Goal: Information Seeking & Learning: Stay updated

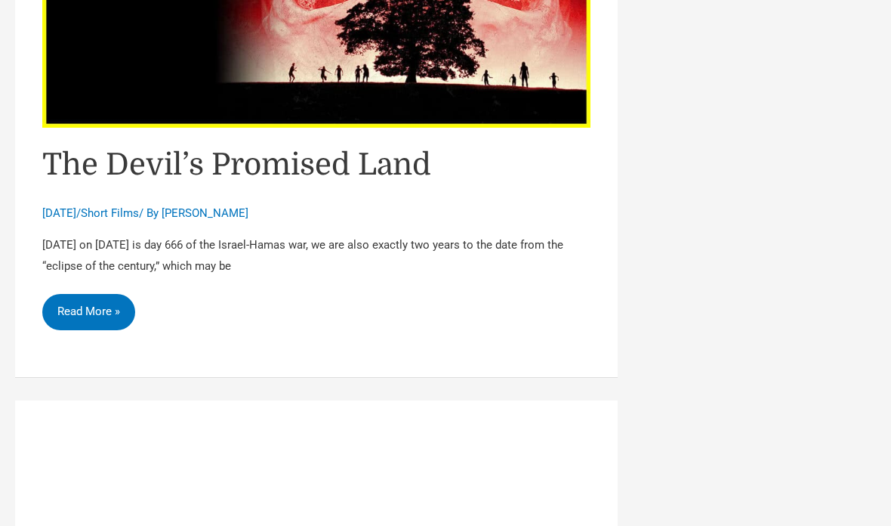
scroll to position [1730, 0]
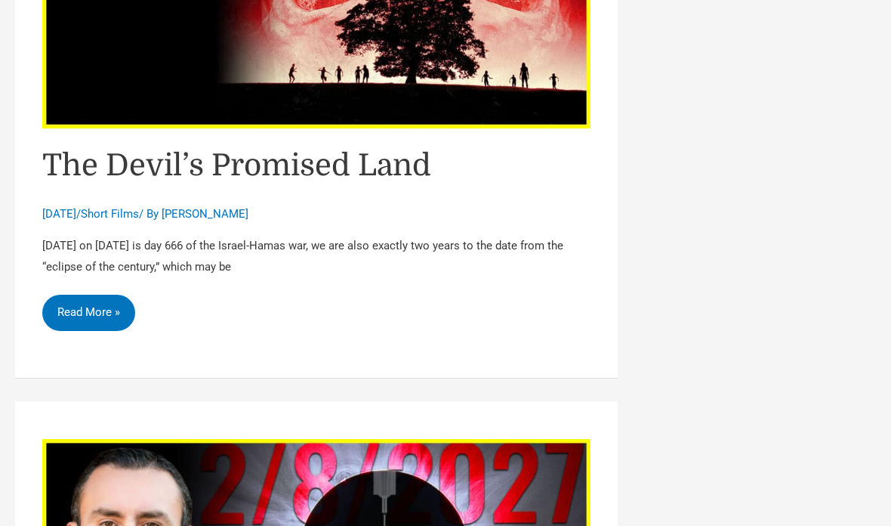
click at [102, 301] on article "The Devil’s Promised Land [DATE] / Short Films / By [PERSON_NAME] [DATE] on [DA…" at bounding box center [316, 80] width 603 height 596
click at [109, 295] on link "The Devil’s Promised Land Read More »" at bounding box center [88, 313] width 93 height 36
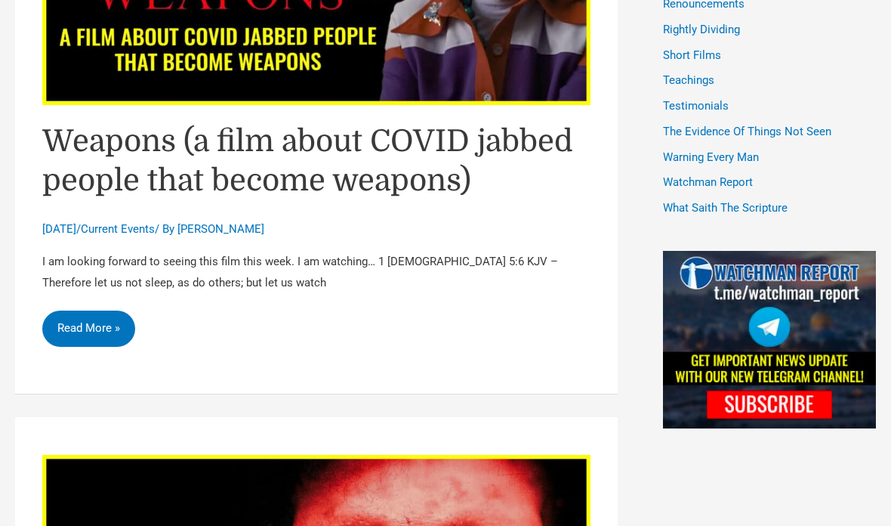
scroll to position [1102, 0]
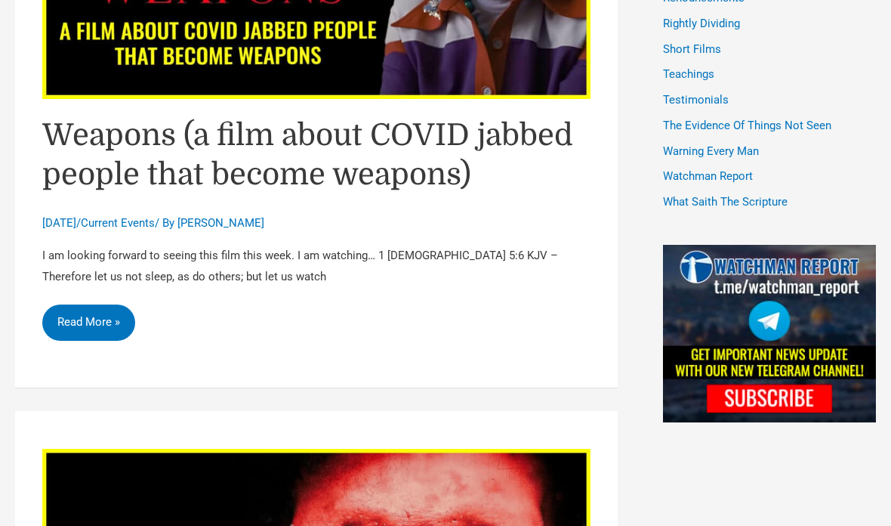
click at [85, 304] on link "Weapons (a film about COVID jabbed people that become weapons) Read More »" at bounding box center [88, 322] width 93 height 36
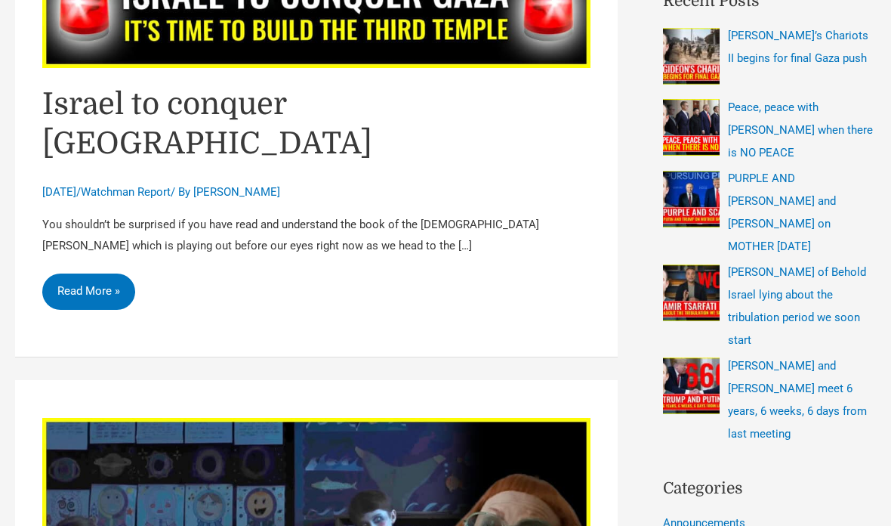
scroll to position [461, 0]
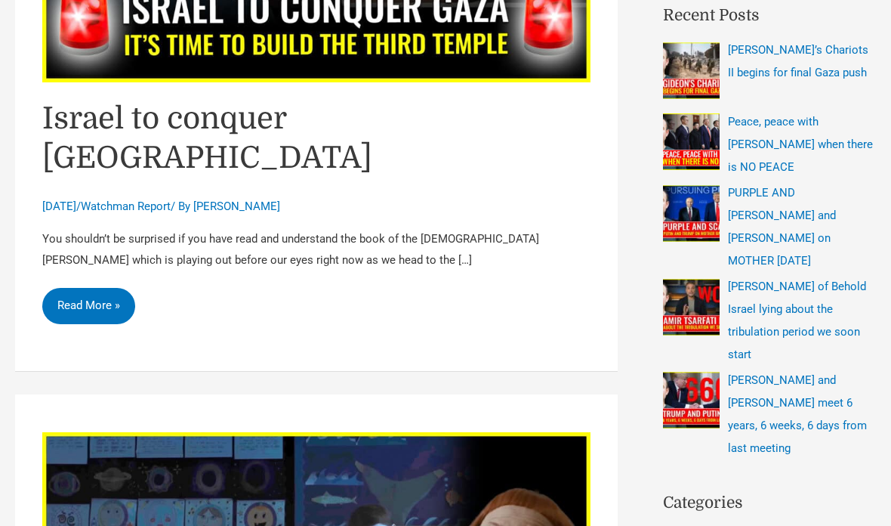
click at [80, 288] on link "Israel to conquer Gaza Read More »" at bounding box center [88, 306] width 93 height 36
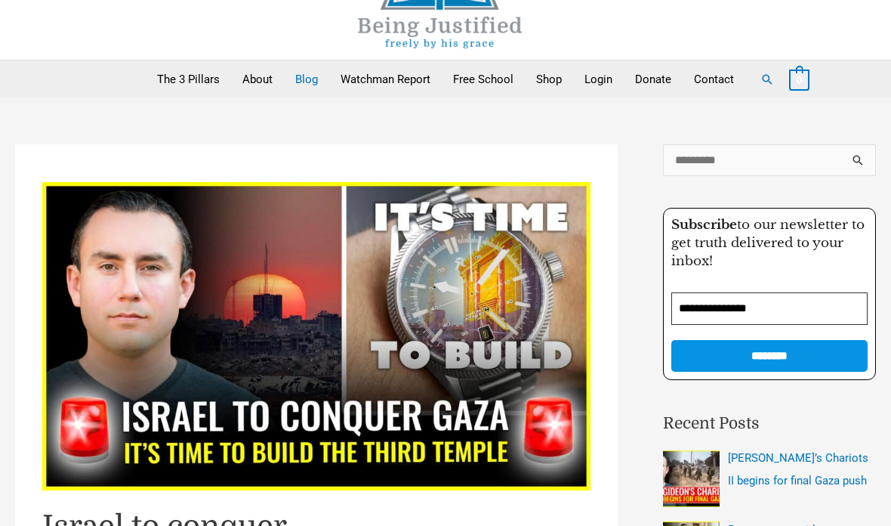
scroll to position [0, 0]
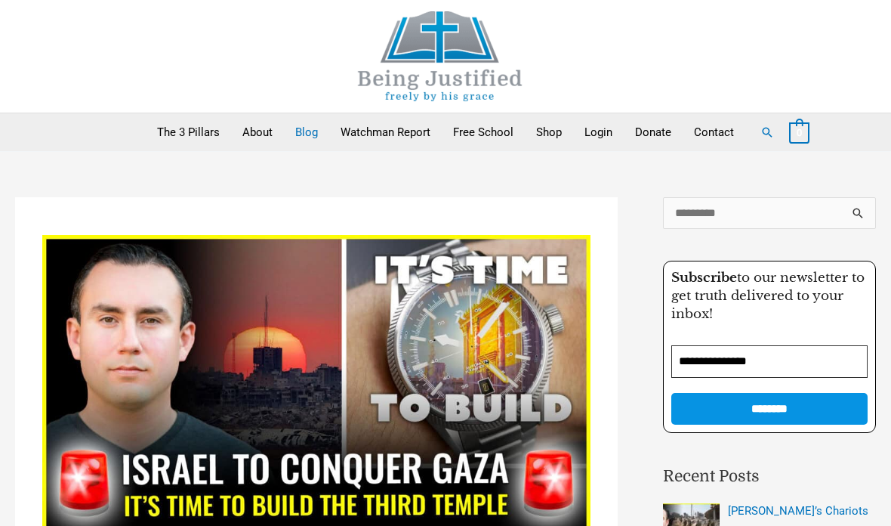
click at [295, 143] on link "Blog" at bounding box center [306, 132] width 45 height 38
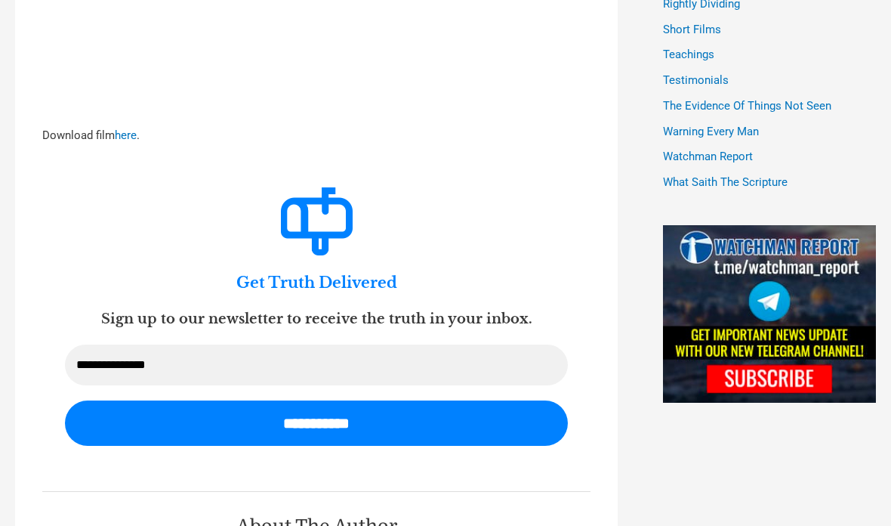
scroll to position [1069, 0]
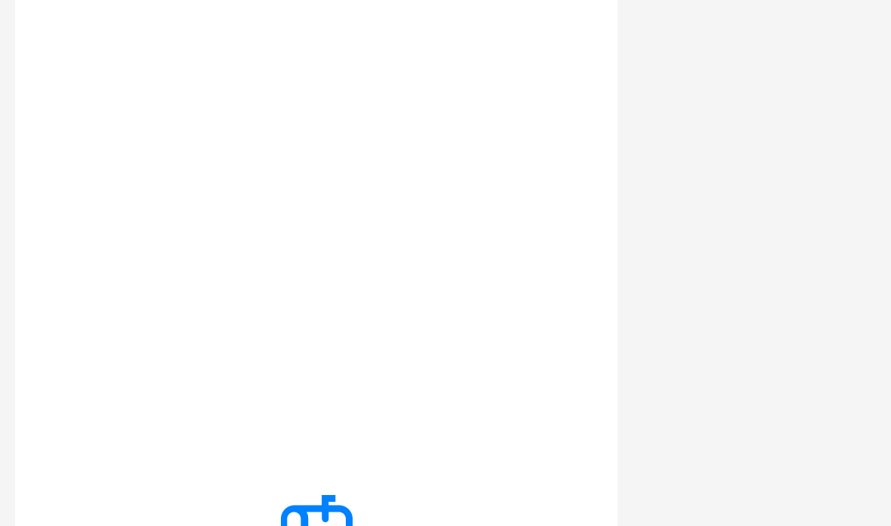
scroll to position [2076, 0]
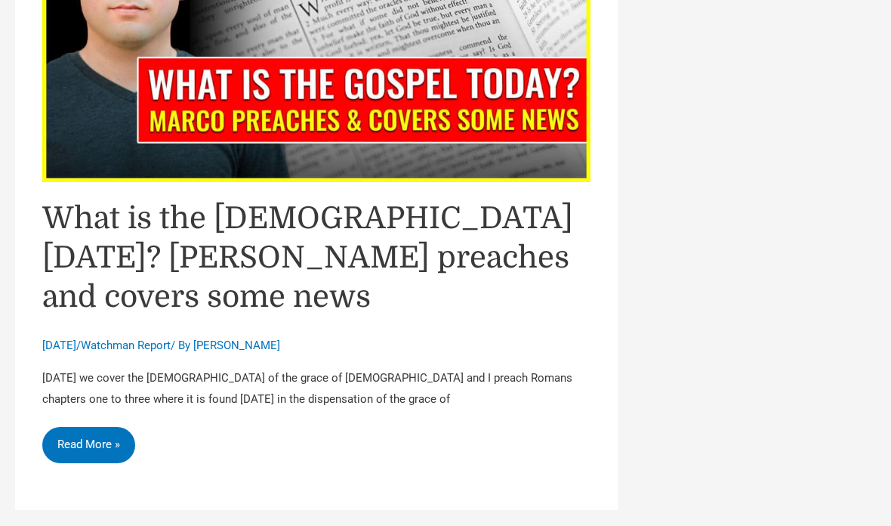
scroll to position [6557, 0]
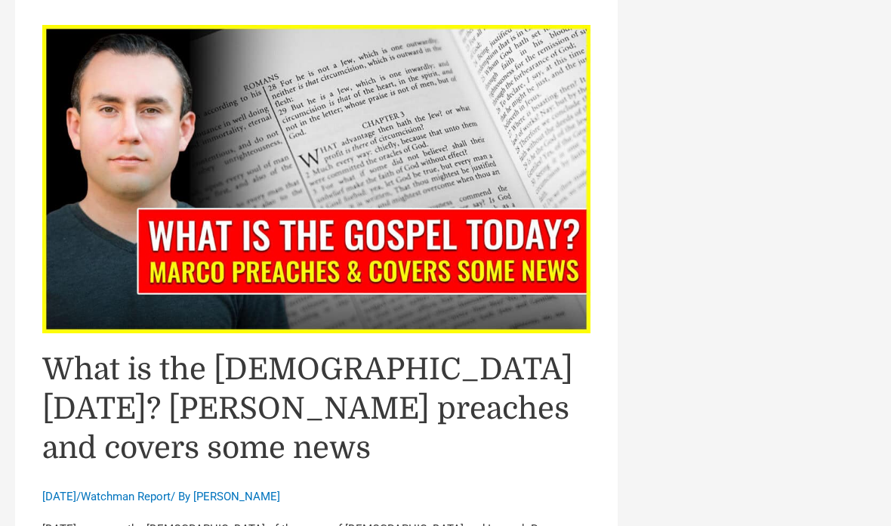
scroll to position [6465, 0]
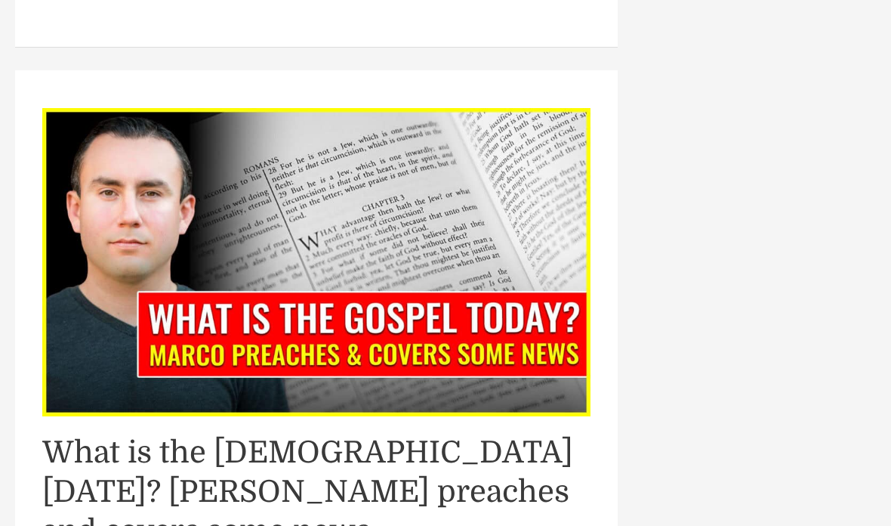
scroll to position [6387, 0]
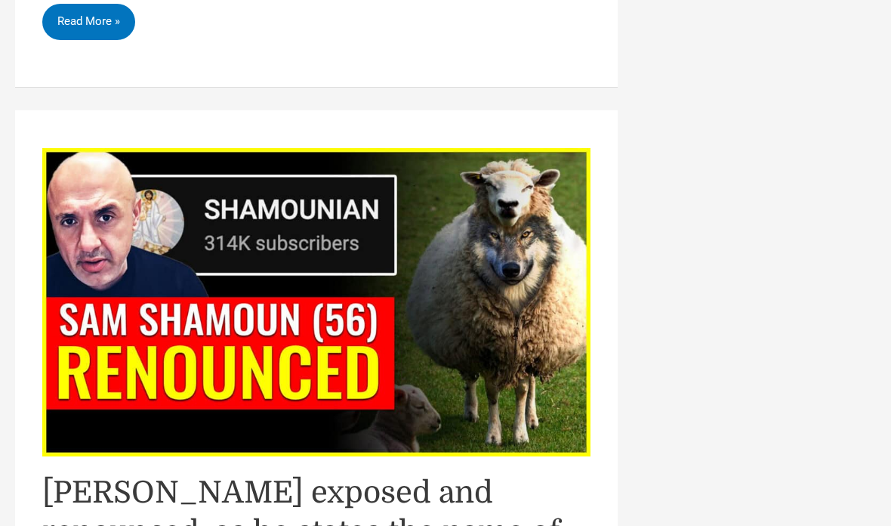
scroll to position [5651, 0]
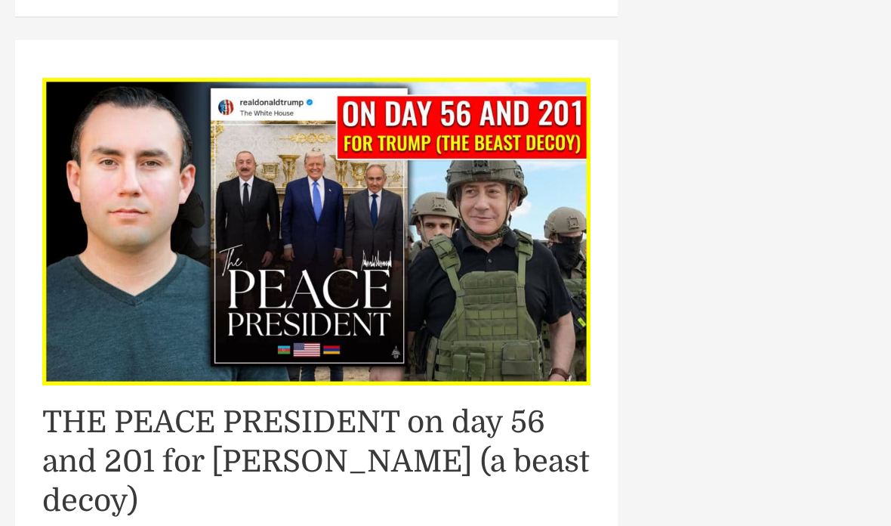
scroll to position [5020, 0]
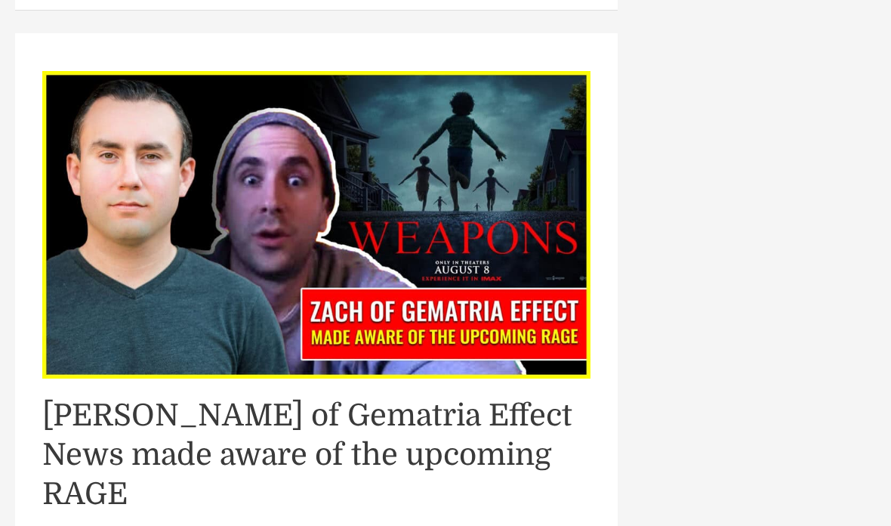
scroll to position [4318, 0]
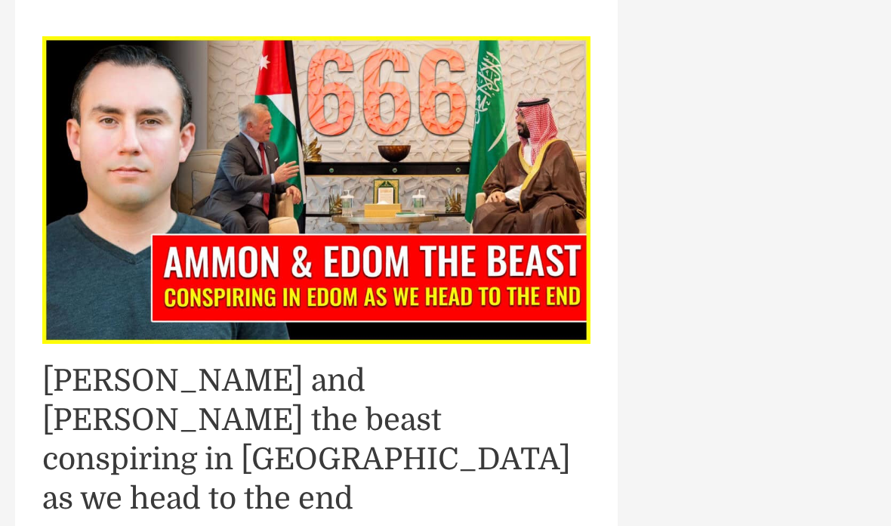
scroll to position [3628, 0]
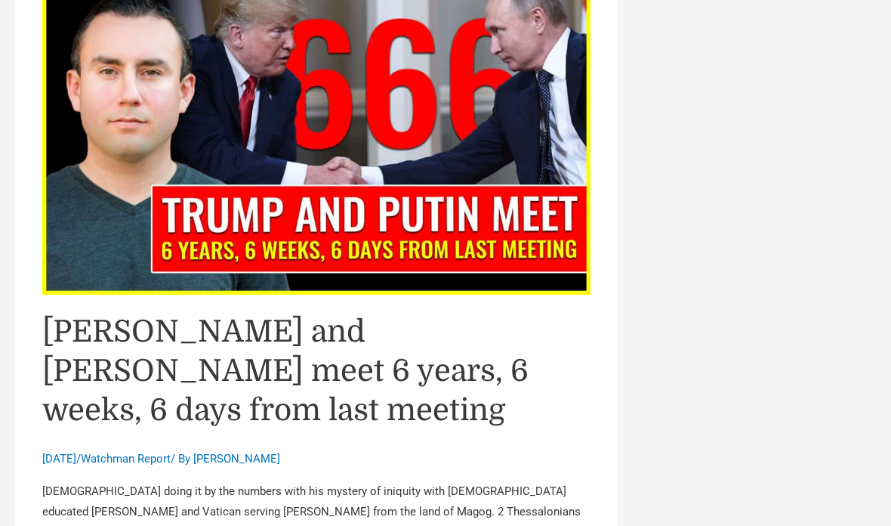
scroll to position [2958, 0]
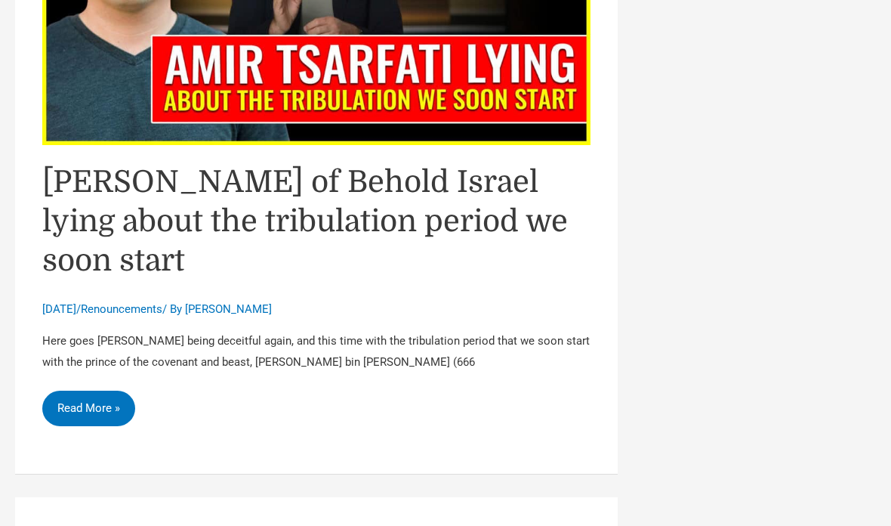
scroll to position [2316, 0]
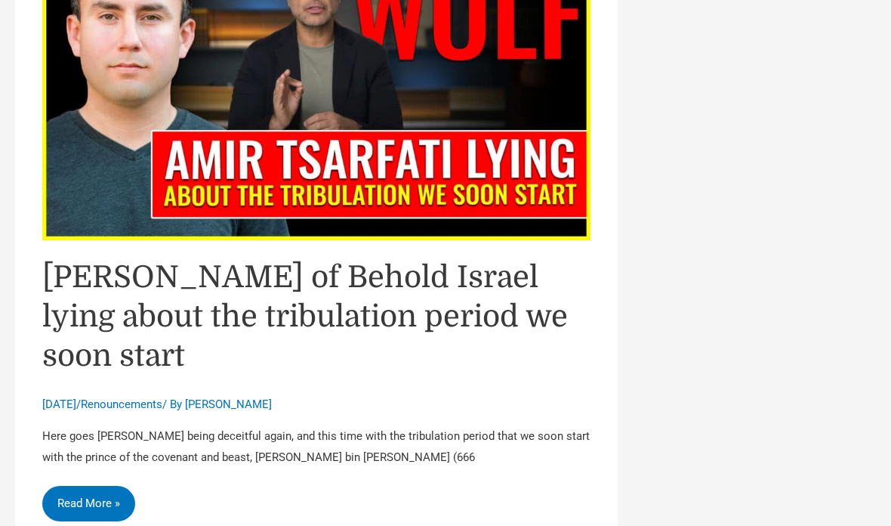
click at [85, 486] on link "Amir Tsarfati of Behold Israel lying about the tribulation period we soon start…" at bounding box center [88, 504] width 93 height 36
click at [78, 486] on link "Amir Tsarfati of Behold Israel lying about the tribulation period we soon start…" at bounding box center [88, 504] width 93 height 36
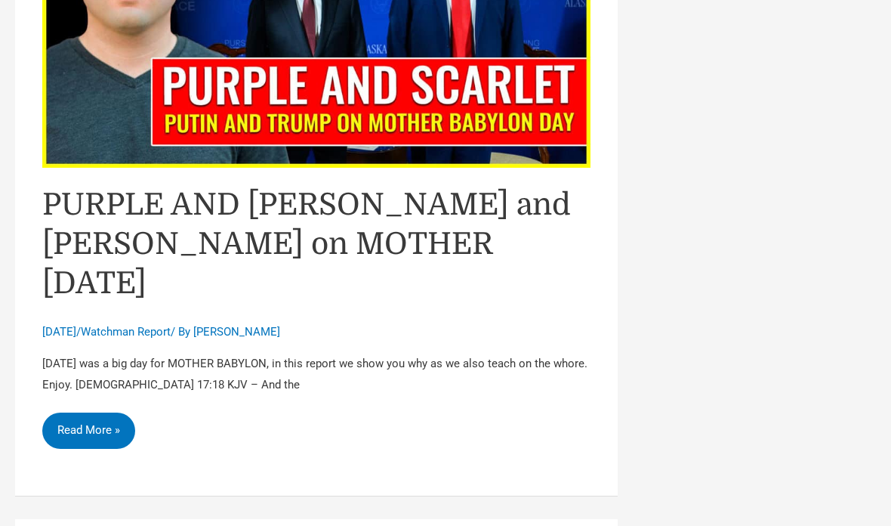
scroll to position [1640, 0]
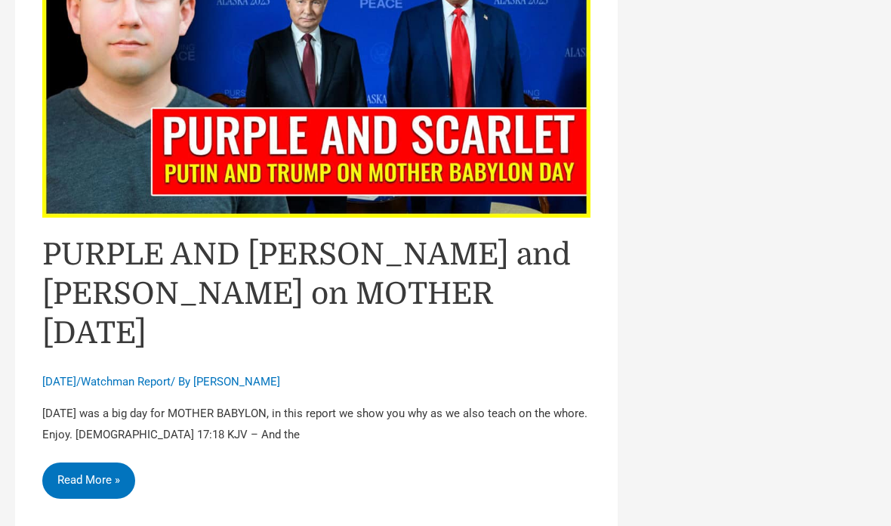
click at [79, 463] on link "PURPLE AND SCARLET Putin and Trump on MOTHER BABYLON day Read More »" at bounding box center [88, 481] width 93 height 36
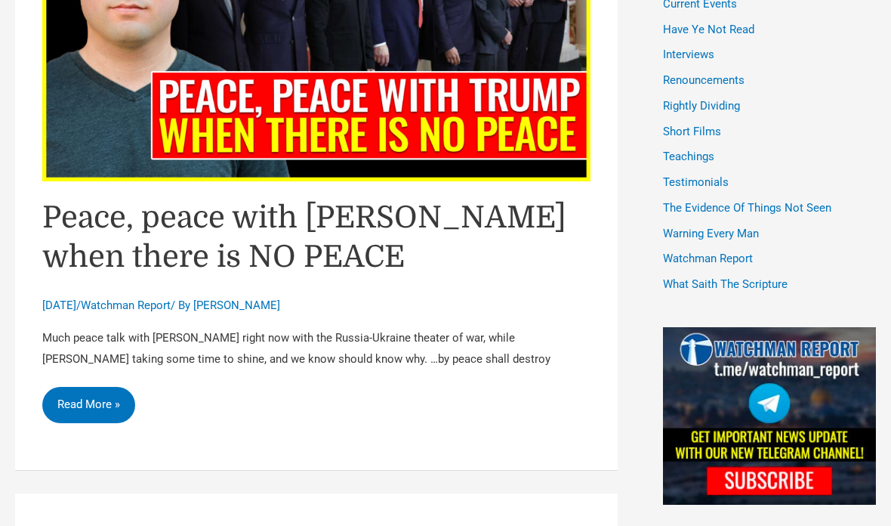
scroll to position [1031, 0]
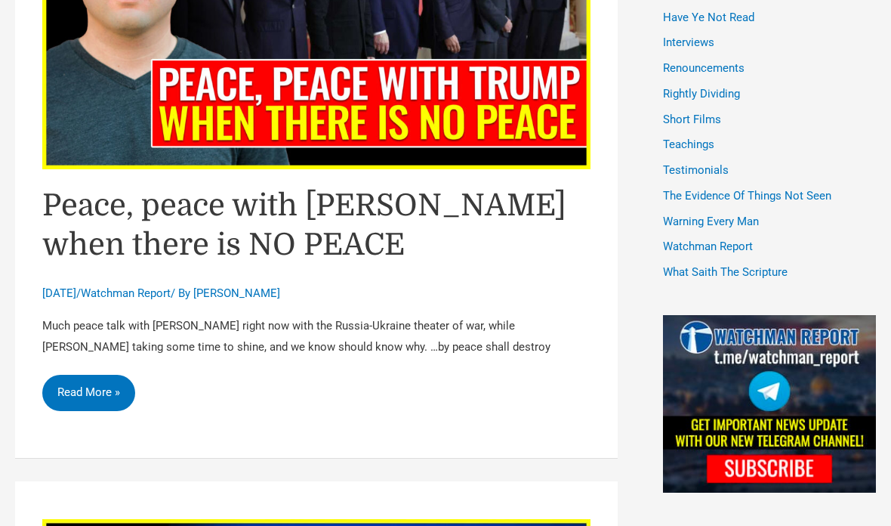
click at [63, 384] on link "Peace, peace with Trump when there is NO PEACE Read More »" at bounding box center [88, 393] width 93 height 36
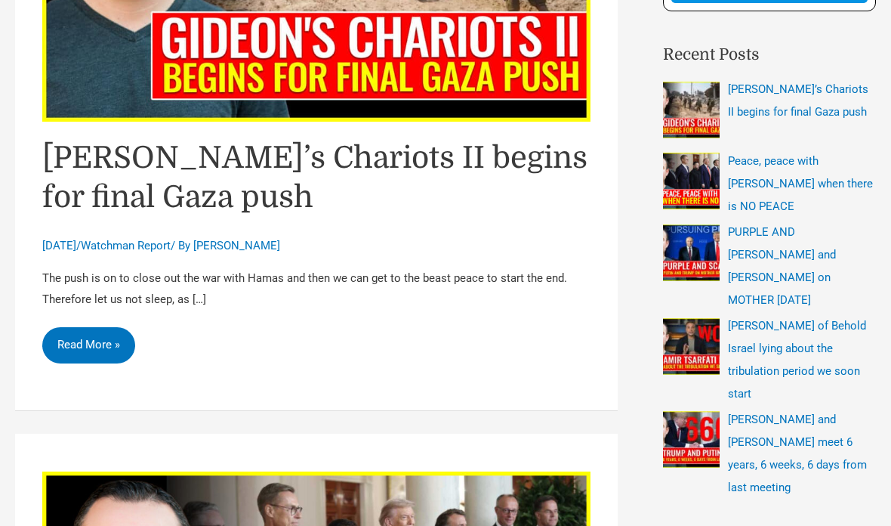
scroll to position [427, 0]
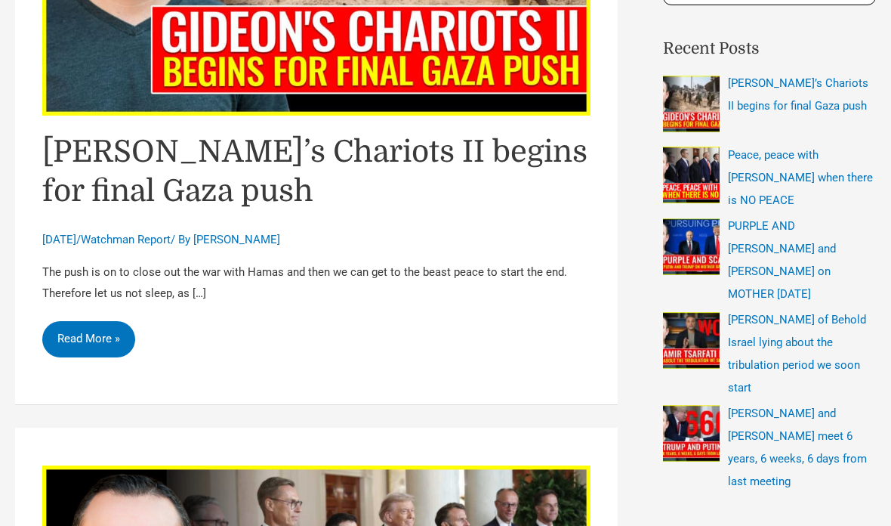
click at [83, 355] on link "Gideon’s Chariots II begins for final Gaza push Read More »" at bounding box center [88, 340] width 93 height 36
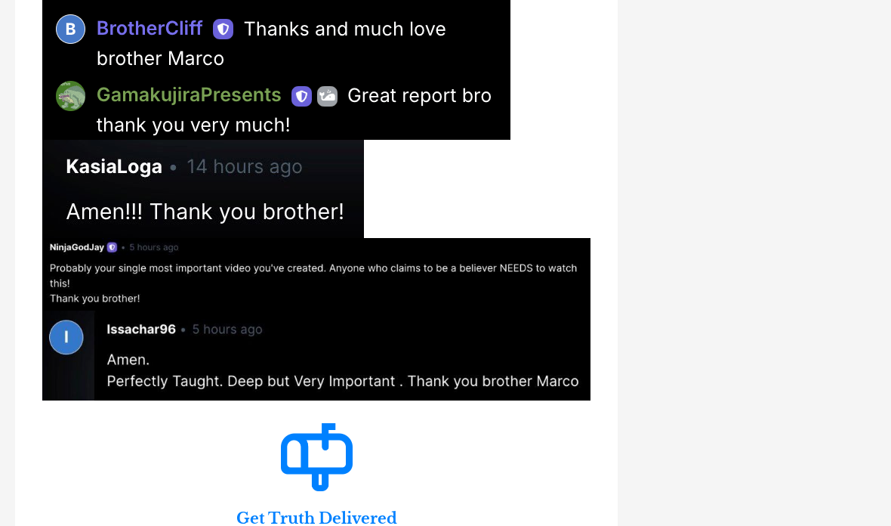
scroll to position [2972, 0]
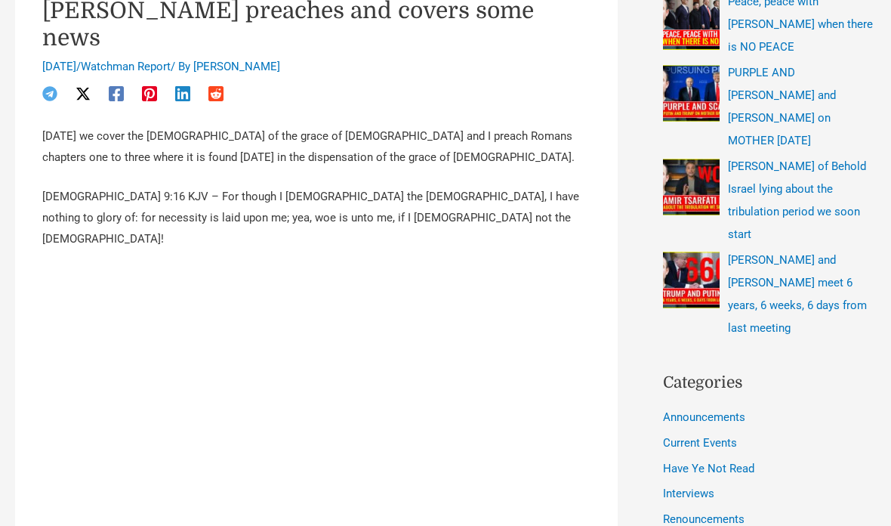
scroll to position [570, 0]
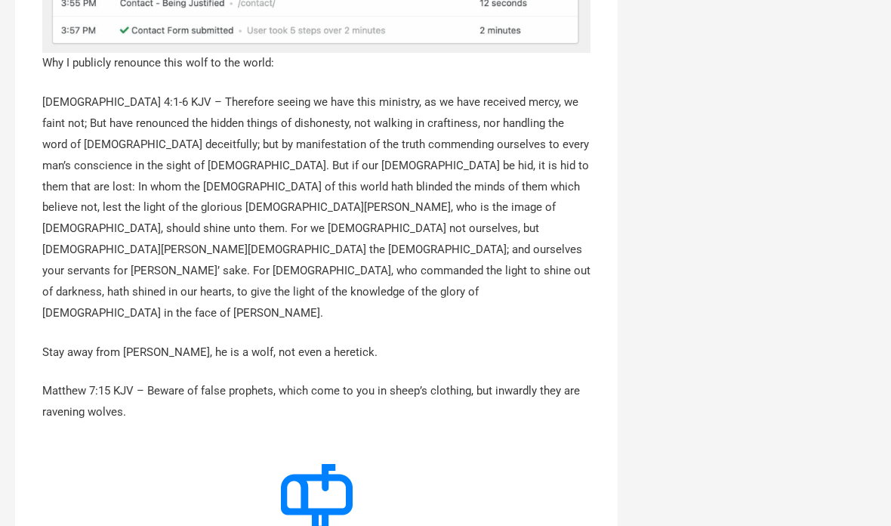
scroll to position [5301, 0]
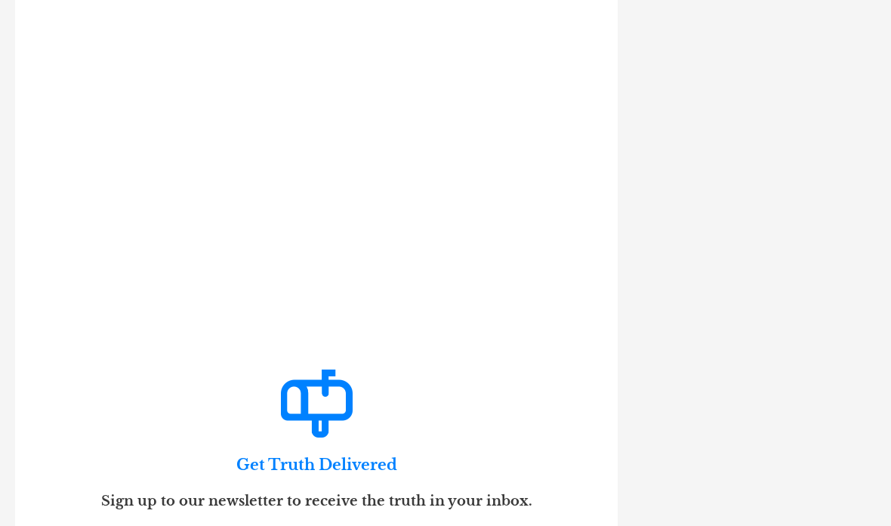
scroll to position [1723, 0]
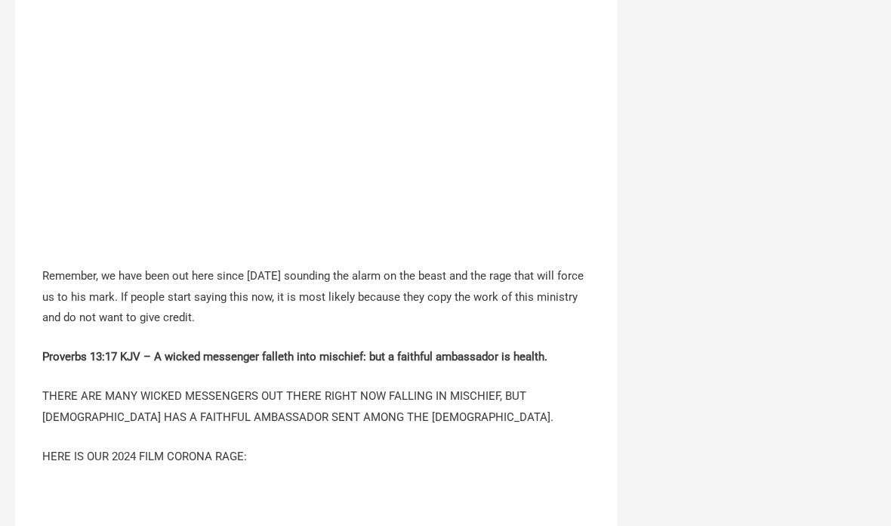
scroll to position [1715, 0]
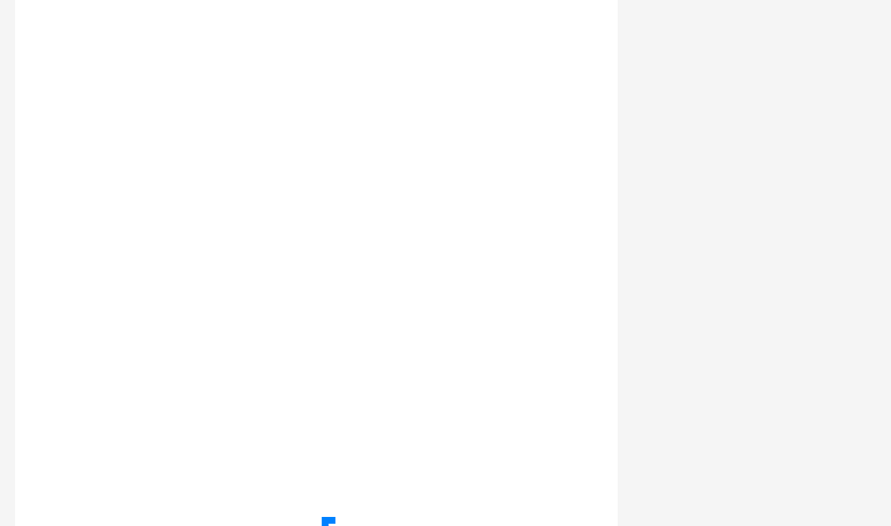
scroll to position [4443, 0]
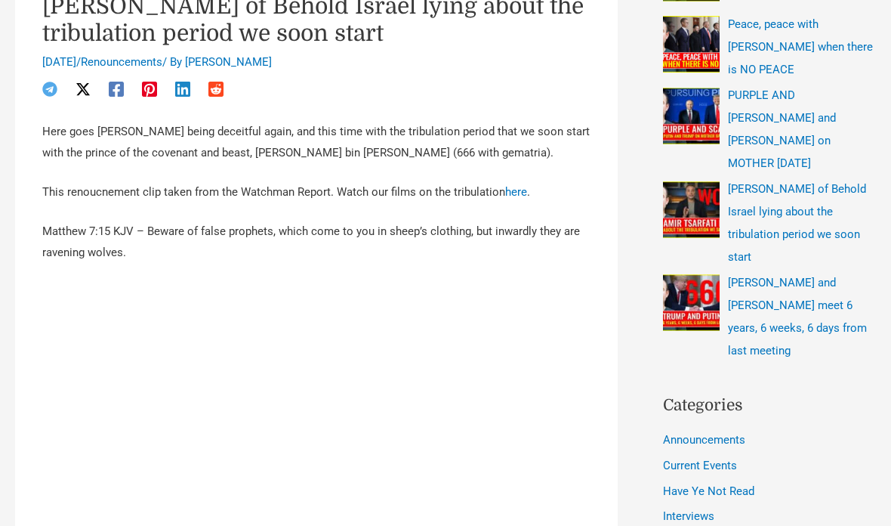
scroll to position [564, 0]
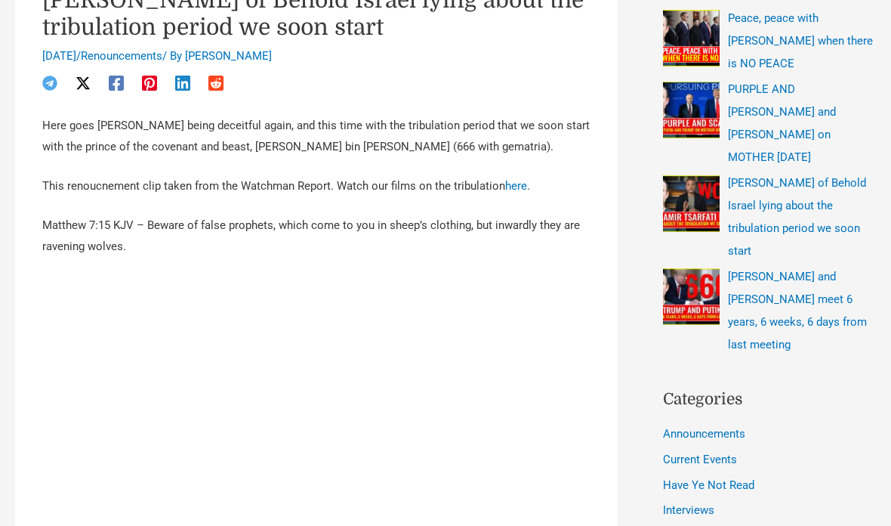
click at [755, 176] on span "[PERSON_NAME] of Behold Israel lying about the tribulation period we soon start" at bounding box center [797, 217] width 138 height 82
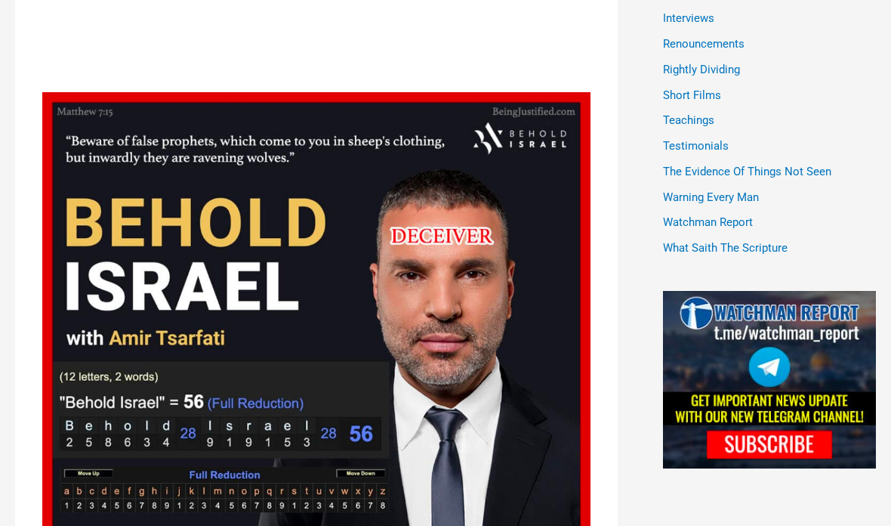
scroll to position [1054, 0]
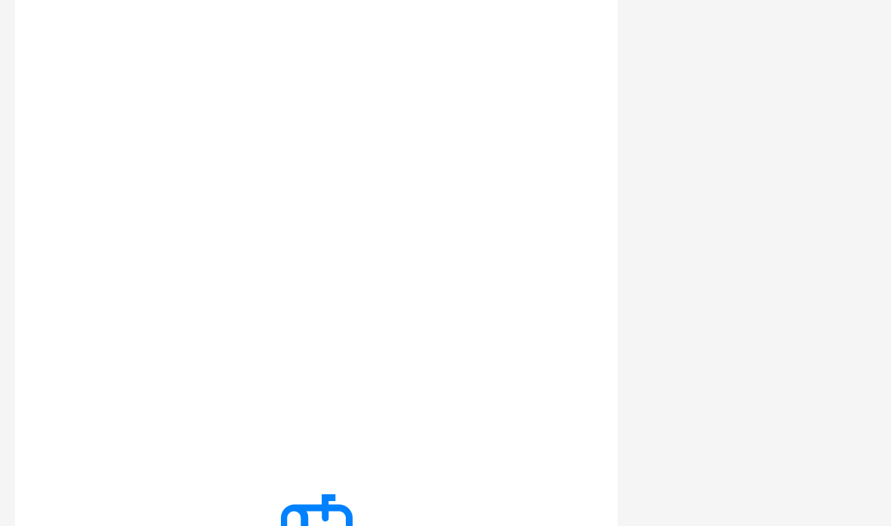
scroll to position [3474, 0]
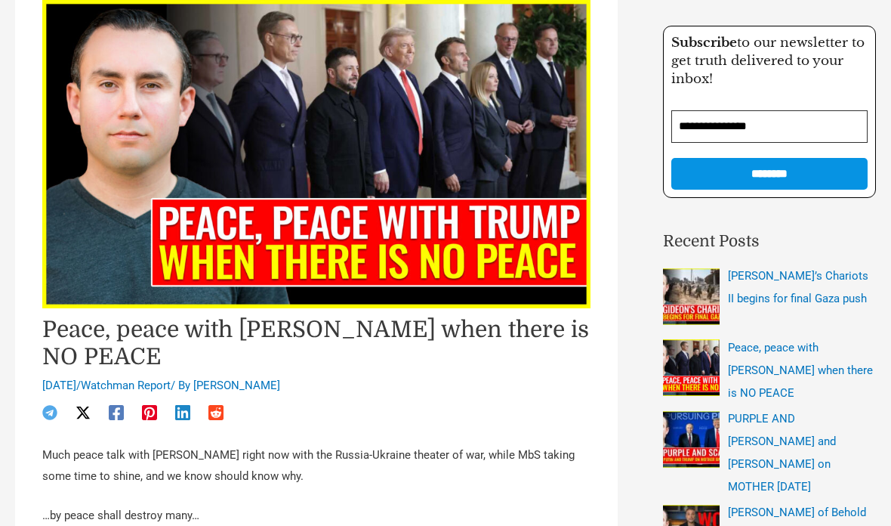
scroll to position [171, 0]
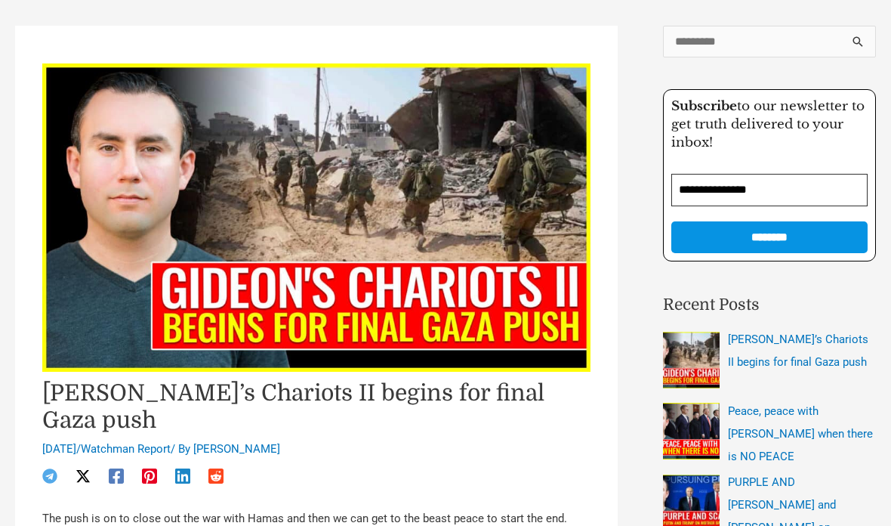
scroll to position [51, 0]
